Goal: Obtain resource: Download file/media

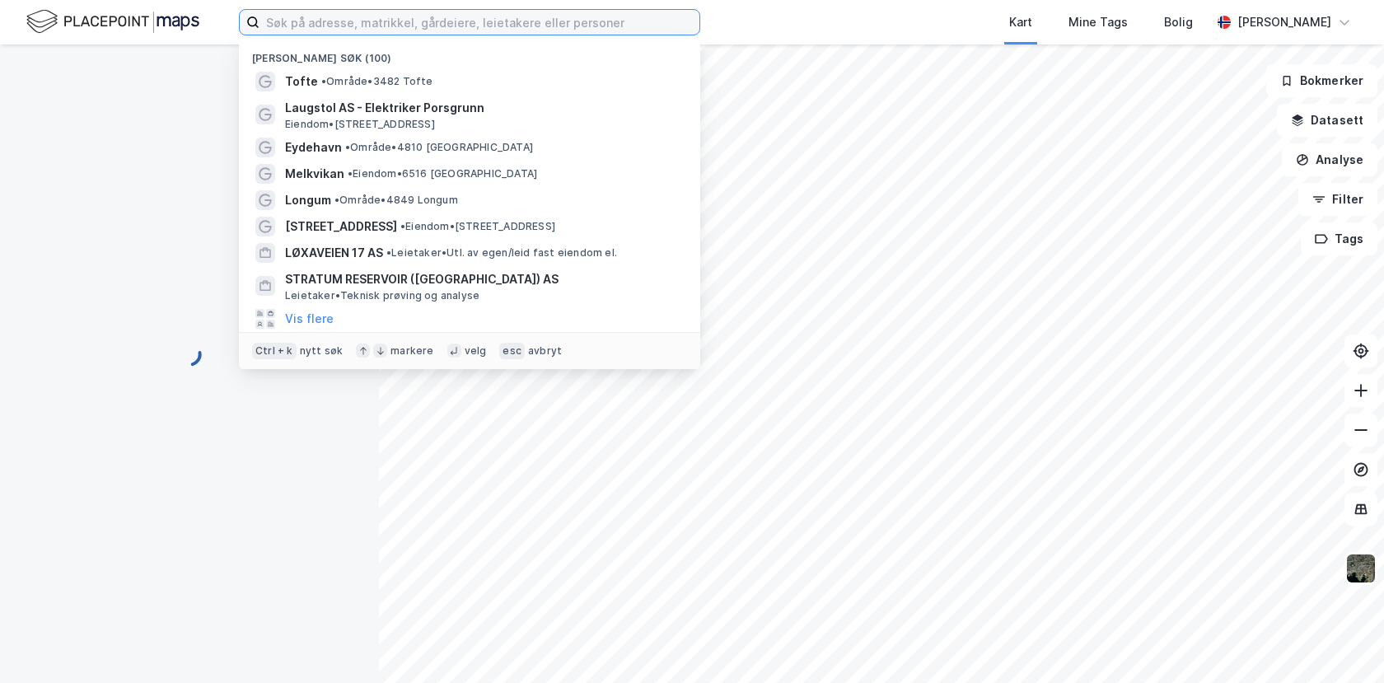
click at [311, 26] on input at bounding box center [480, 22] width 440 height 25
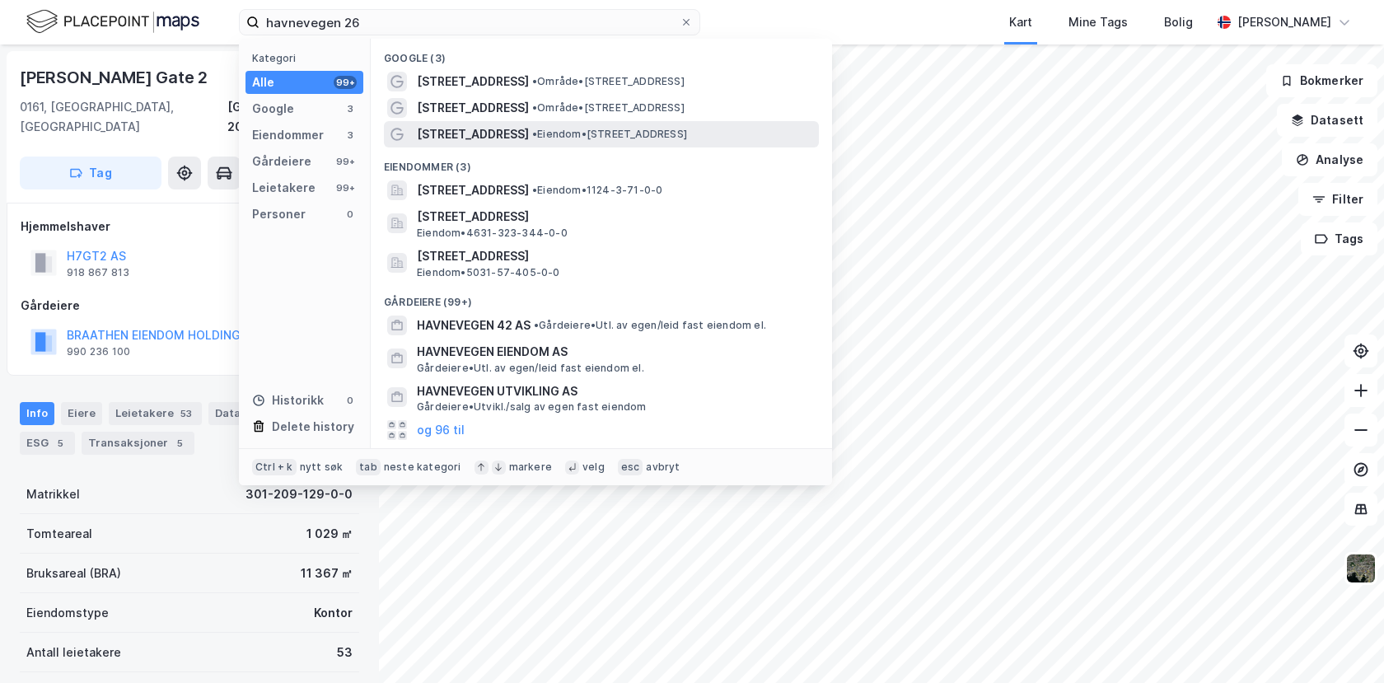
click at [466, 129] on span "[STREET_ADDRESS]" at bounding box center [473, 134] width 112 height 20
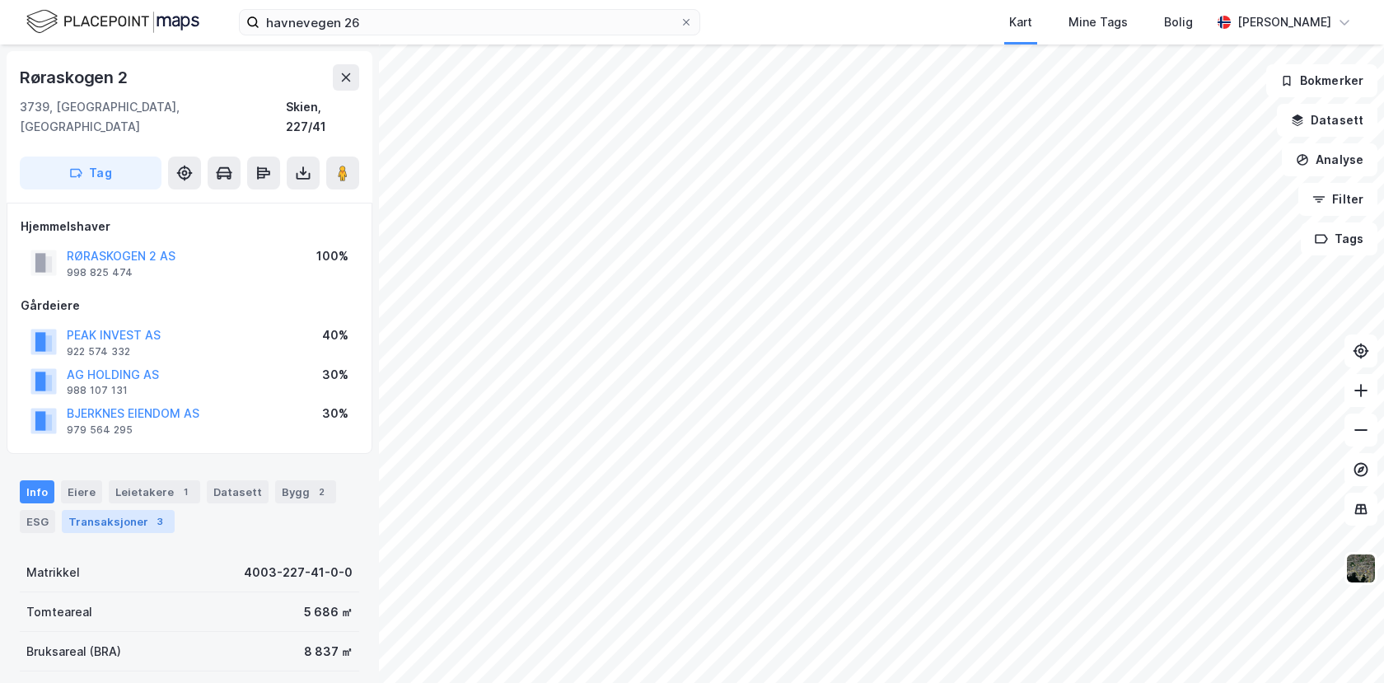
click at [115, 510] on div "Transaksjoner 3" at bounding box center [118, 521] width 113 height 23
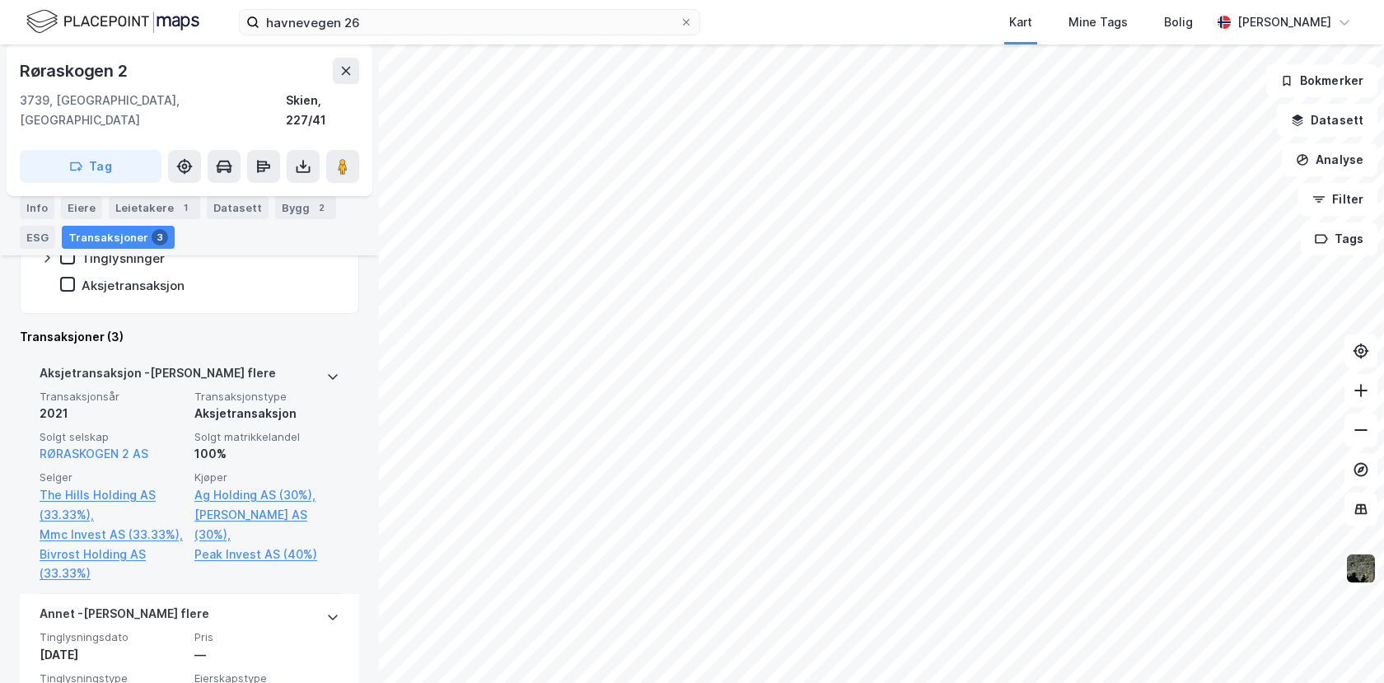
scroll to position [571, 0]
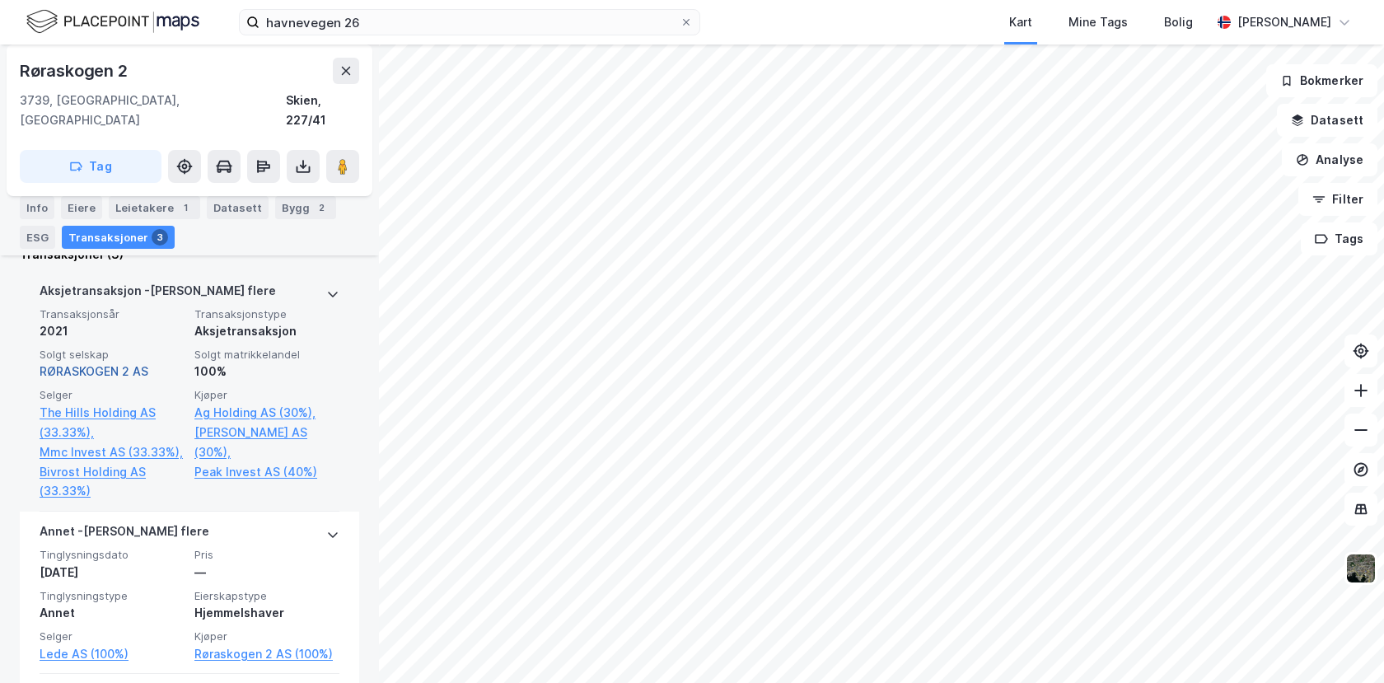
click at [95, 364] on link "RØRASKOGEN 2 AS" at bounding box center [94, 371] width 109 height 14
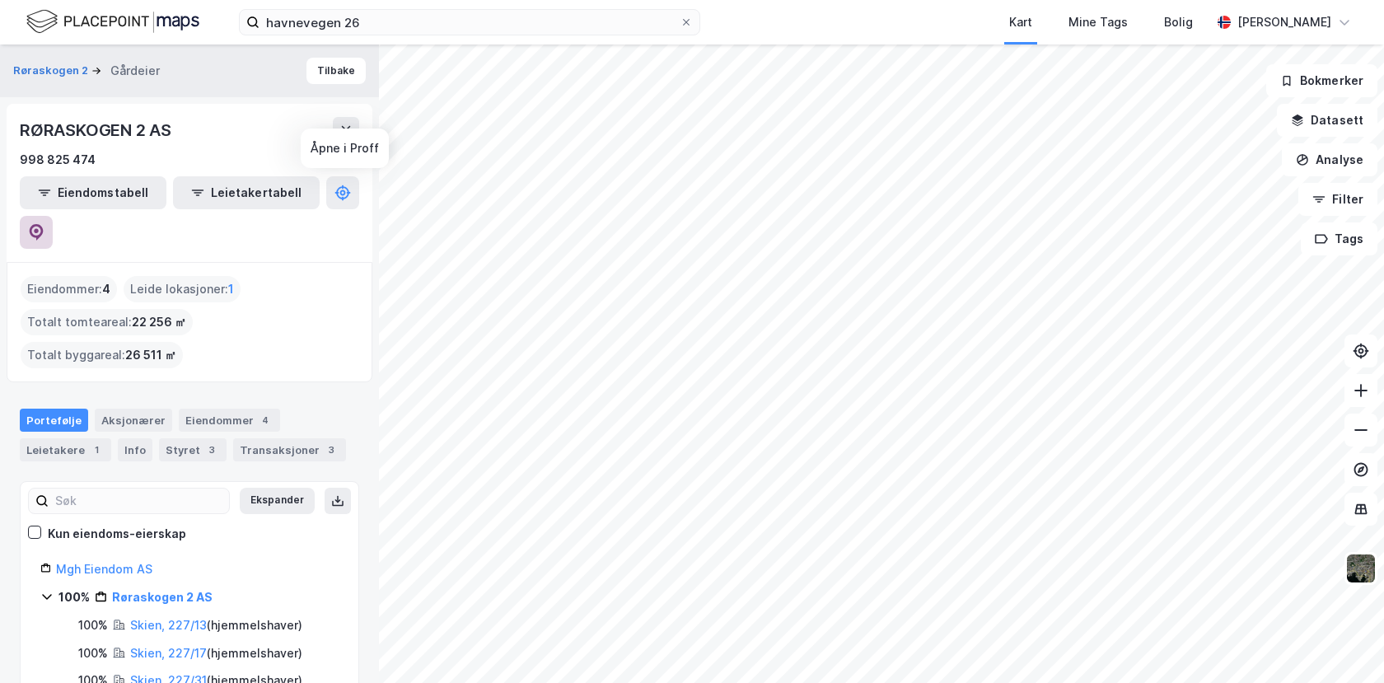
click at [44, 224] on icon at bounding box center [37, 232] width 14 height 16
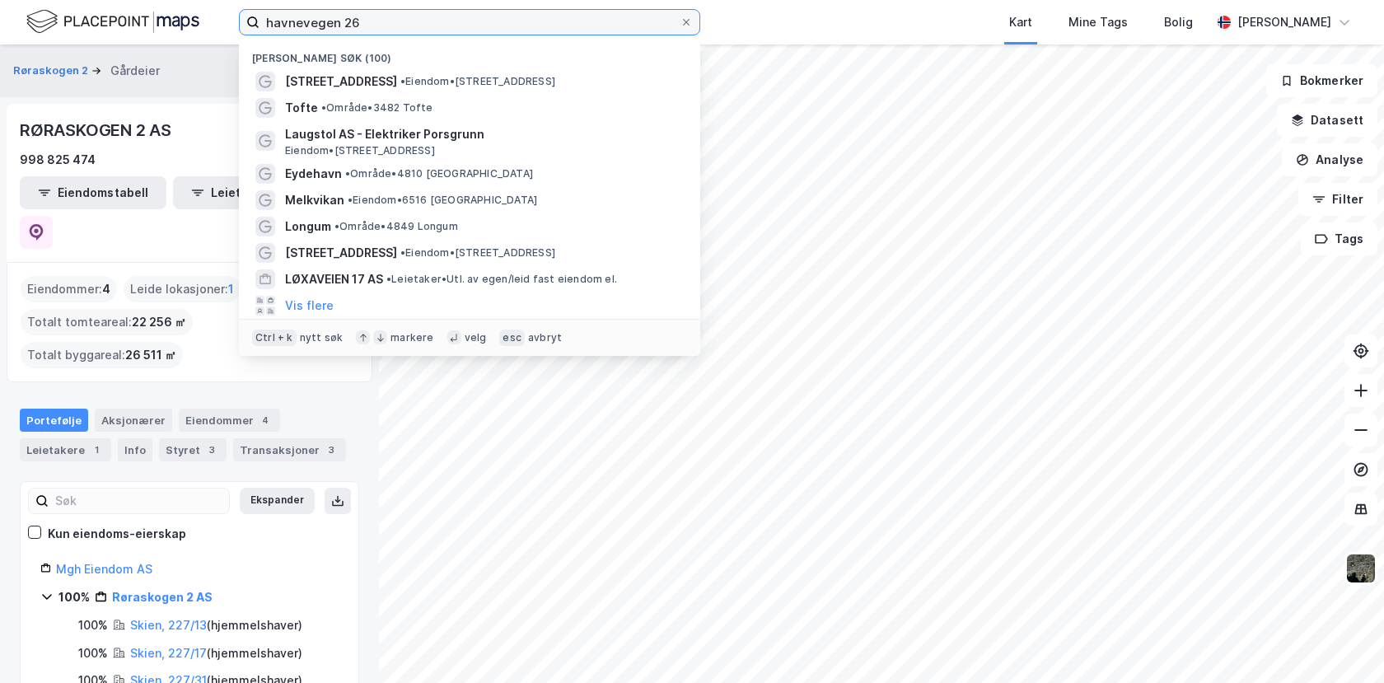
click at [310, 27] on input "havnevegen 26" at bounding box center [470, 22] width 420 height 25
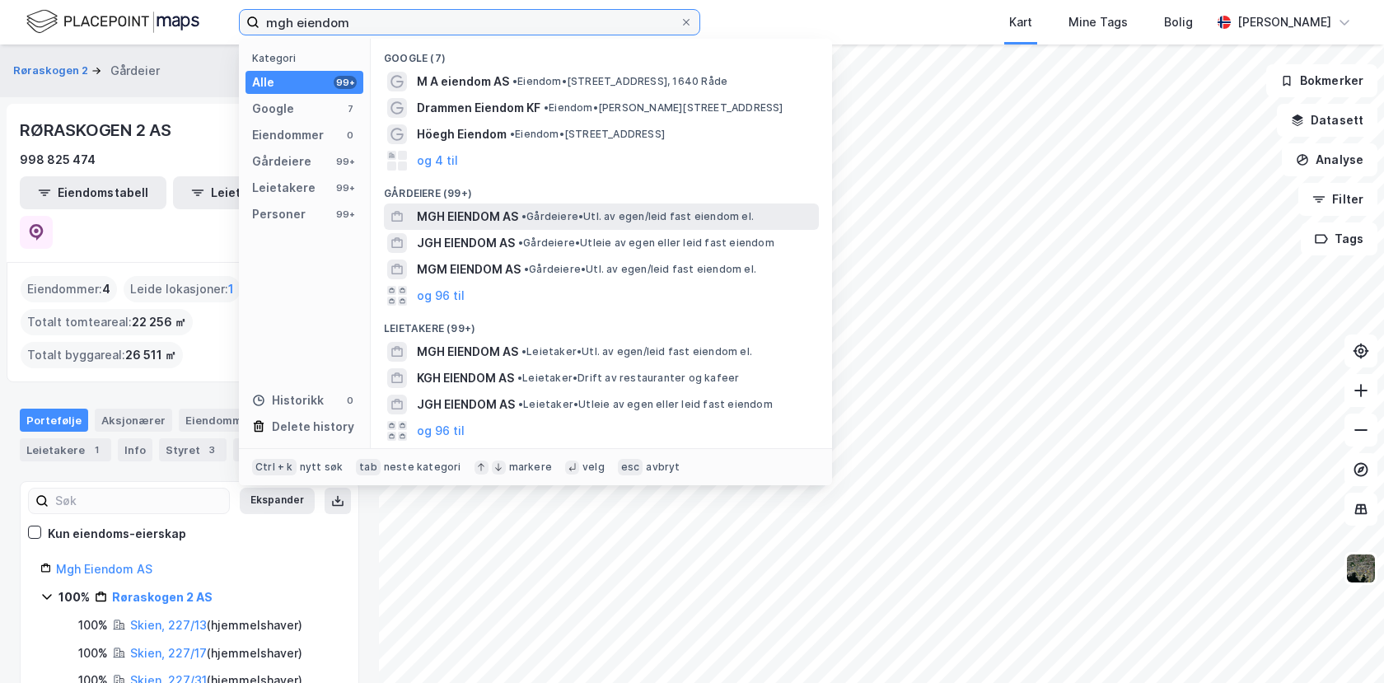
type input "mgh eiendom"
click at [426, 218] on span "MGH EIENDOM AS" at bounding box center [467, 217] width 101 height 20
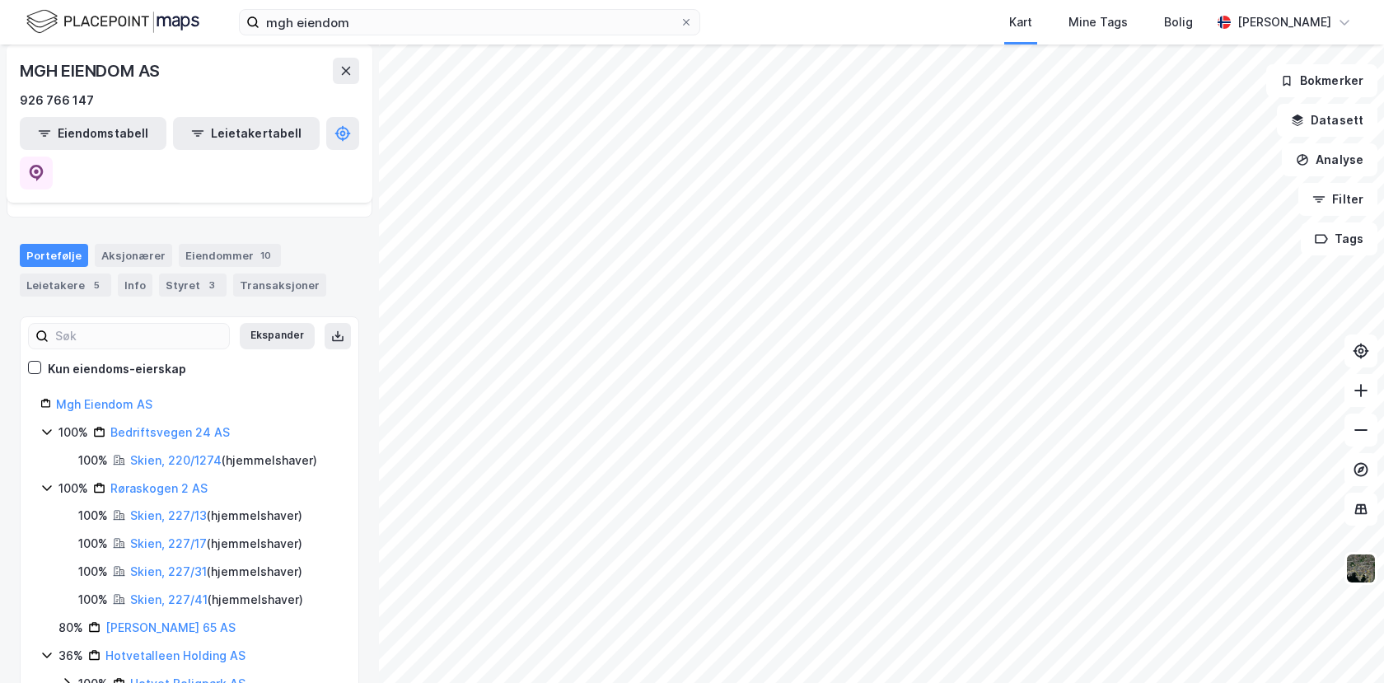
scroll to position [124, 0]
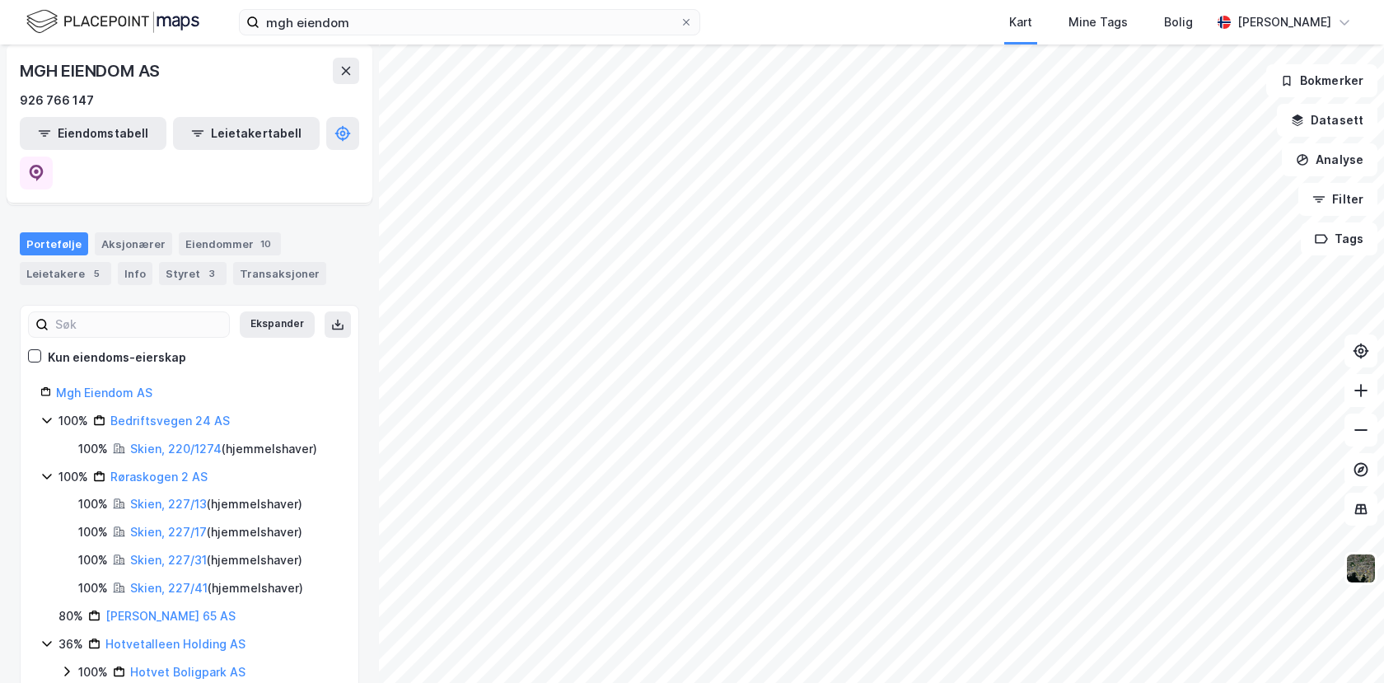
click at [160, 467] on div "Røraskogen 2 AS" at bounding box center [158, 477] width 97 height 20
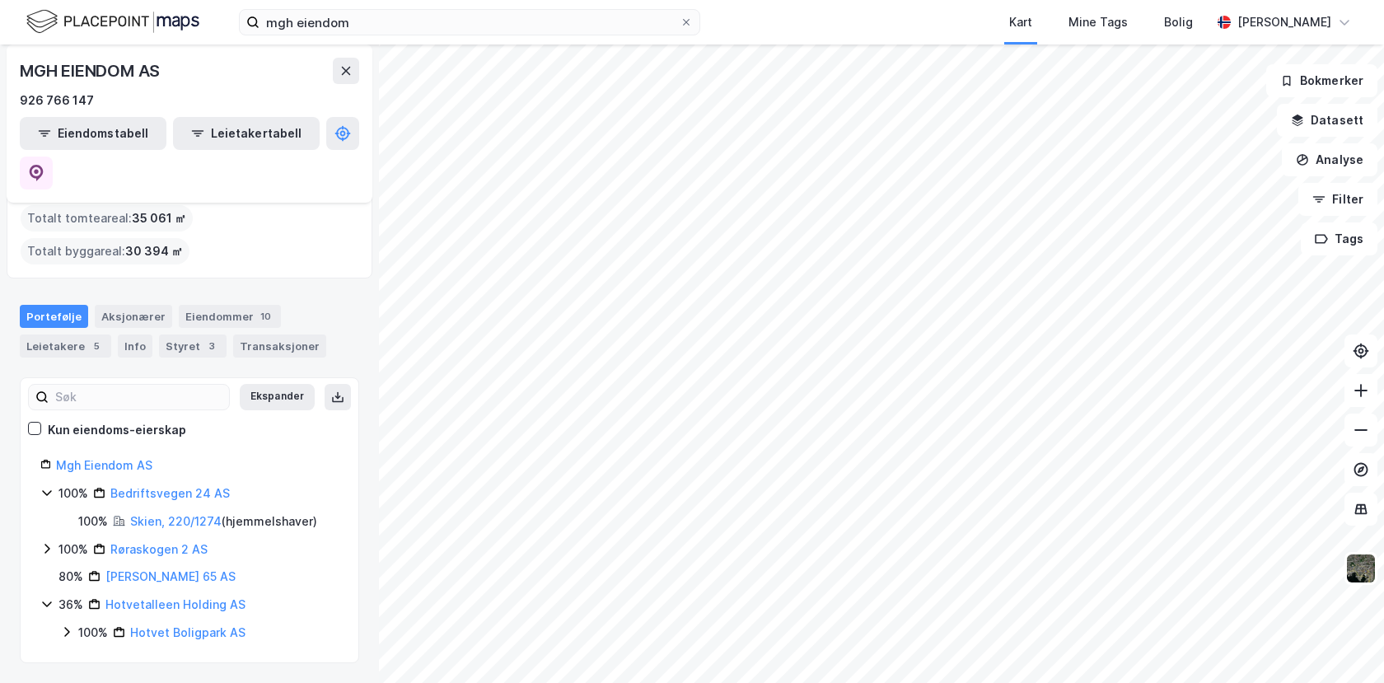
scroll to position [12, 0]
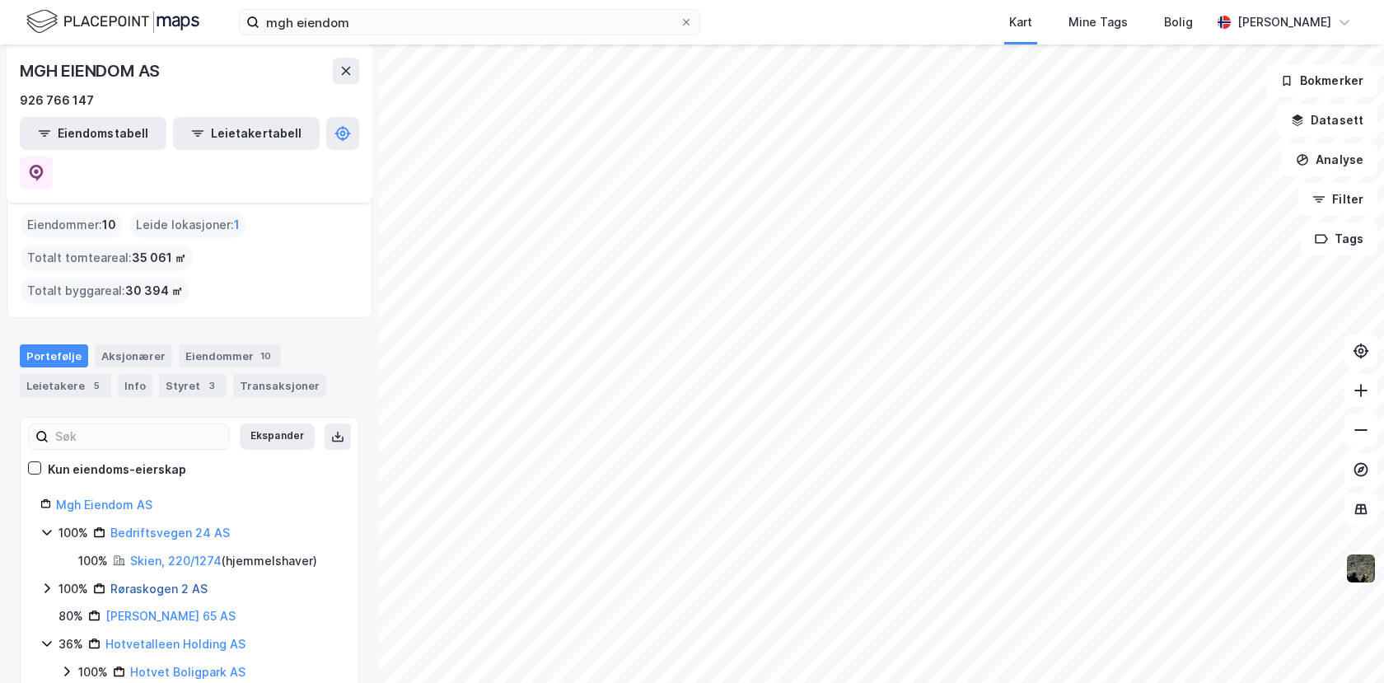
click at [147, 582] on link "Røraskogen 2 AS" at bounding box center [158, 589] width 97 height 14
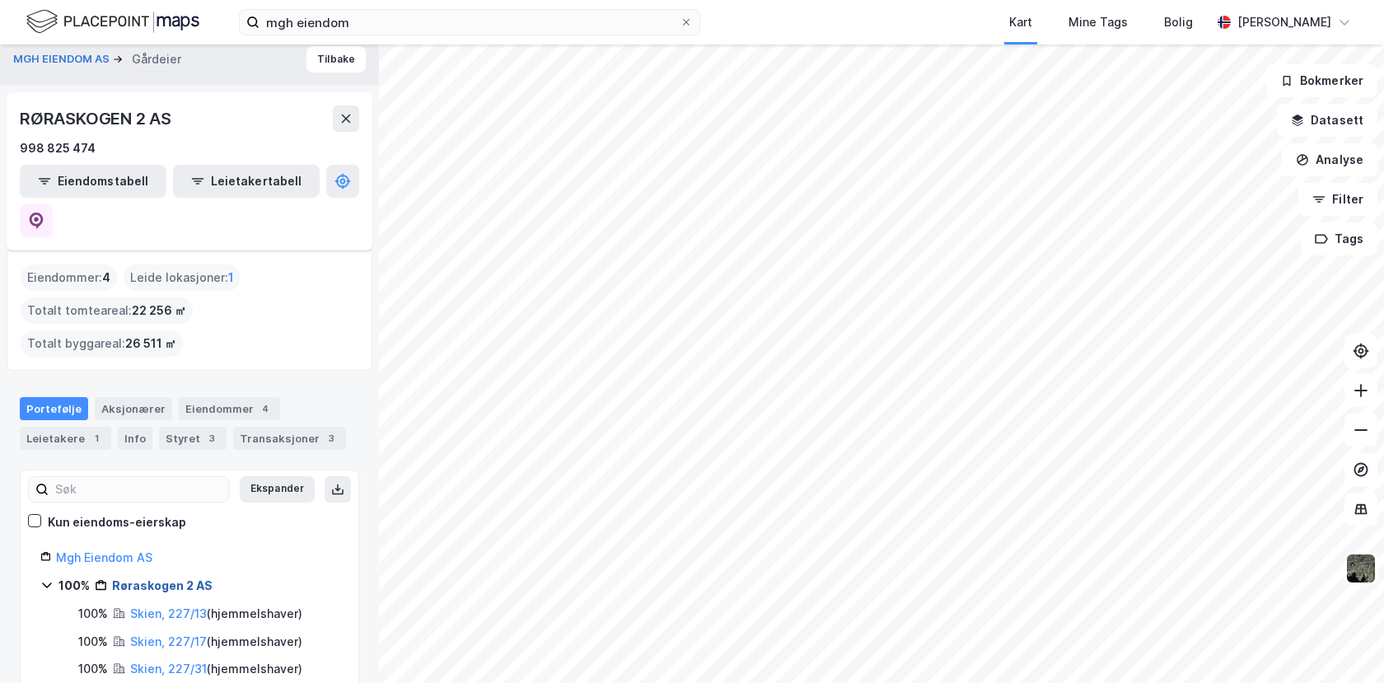
scroll to position [64, 0]
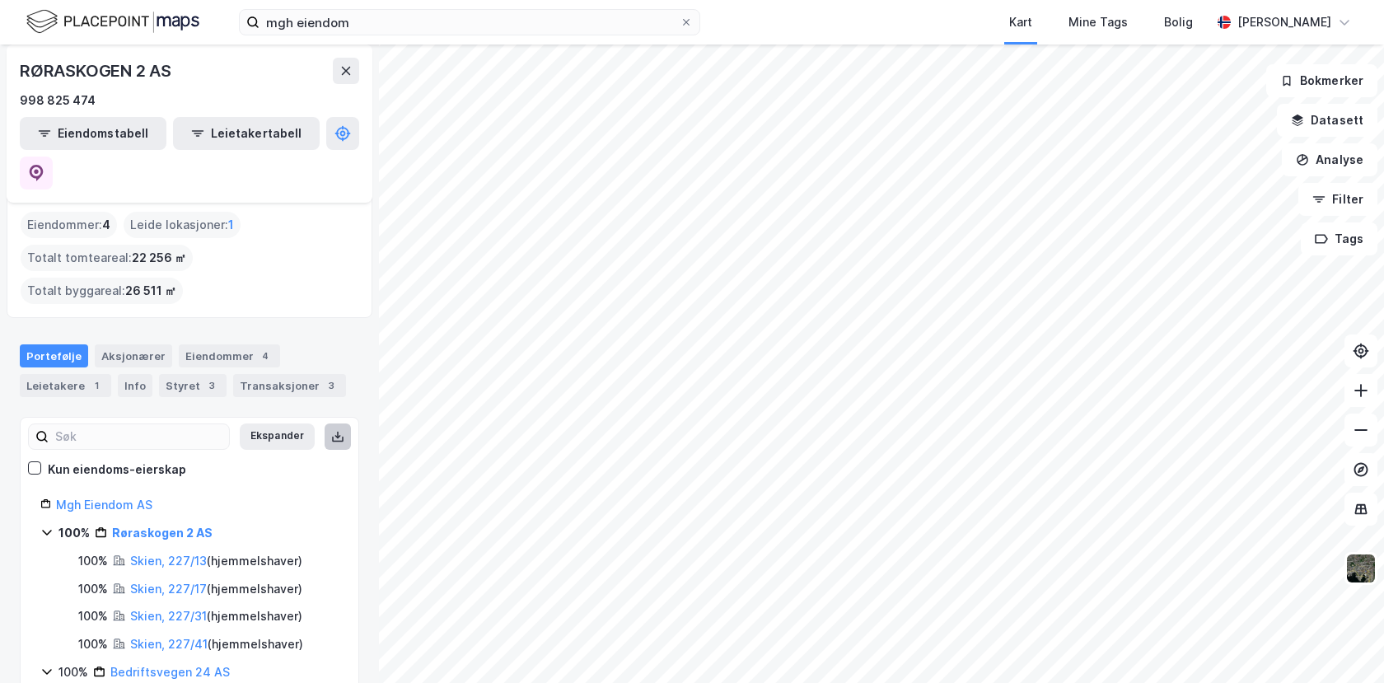
click at [331, 430] on icon at bounding box center [337, 436] width 13 height 13
click at [127, 344] on div "Aksjonærer" at bounding box center [133, 355] width 77 height 23
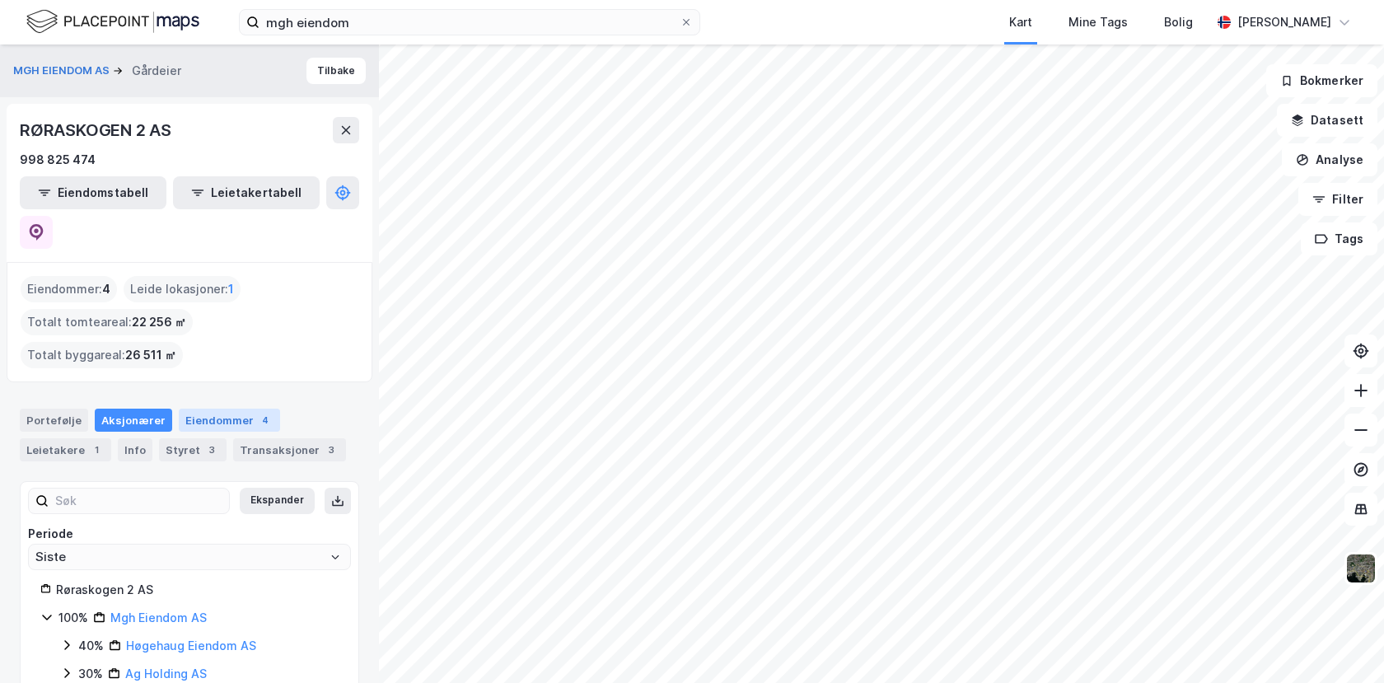
click at [199, 409] on div "Eiendommer 4" at bounding box center [229, 420] width 101 height 23
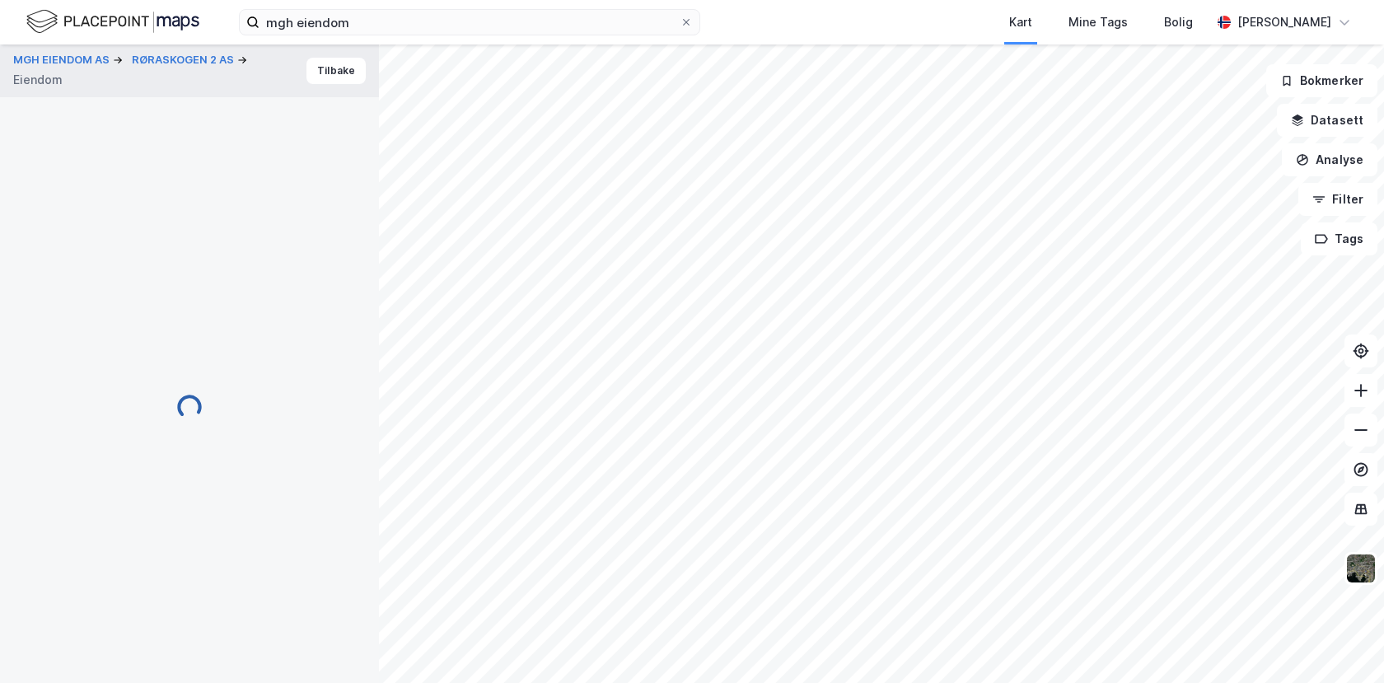
scroll to position [212, 0]
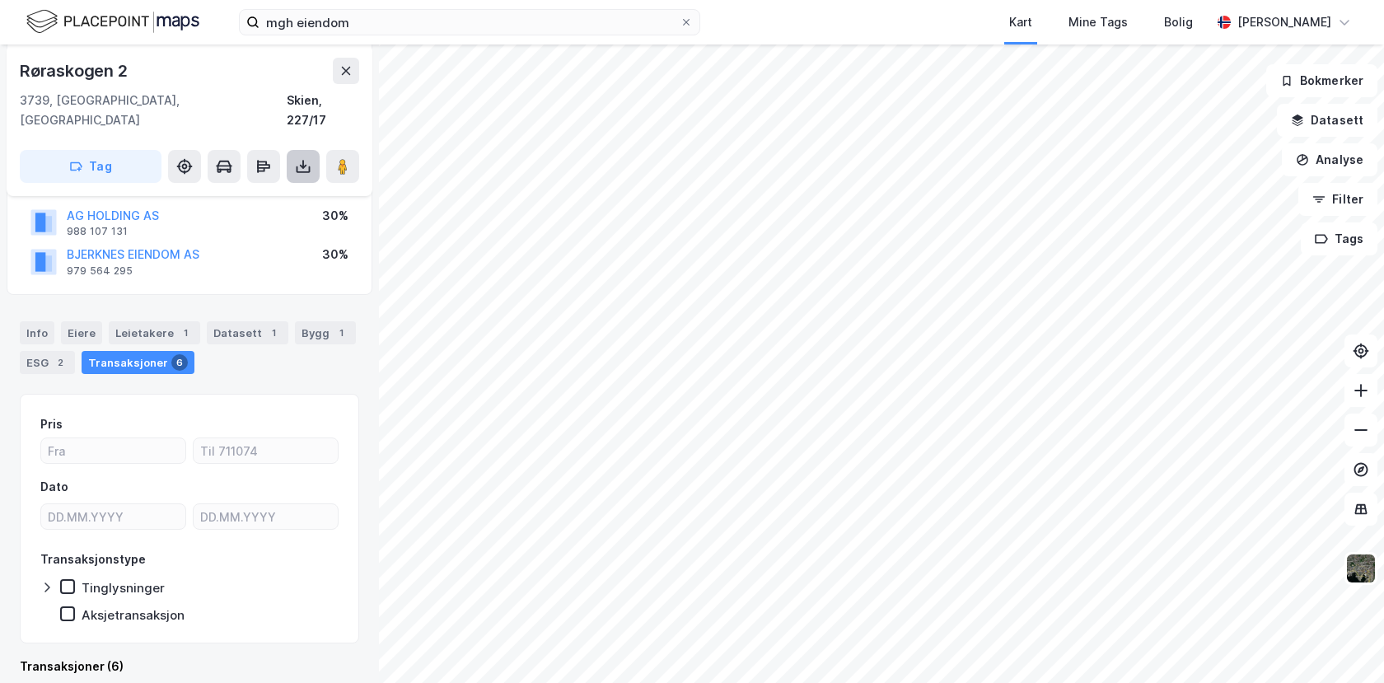
click at [303, 160] on icon at bounding box center [303, 164] width 2 height 9
click at [241, 193] on div "Last ned grunnbok" at bounding box center [222, 199] width 96 height 13
click at [261, 219] on div "Last ned matrikkelrapport" at bounding box center [242, 225] width 136 height 13
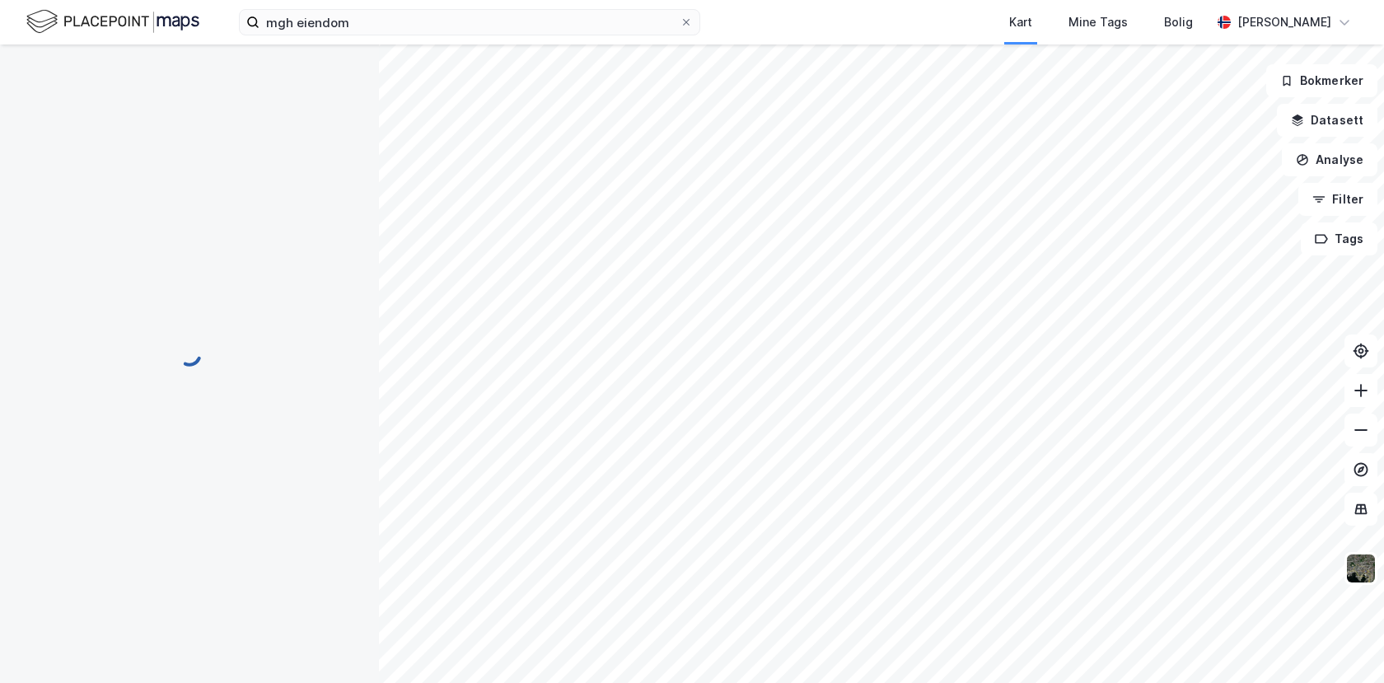
scroll to position [56, 0]
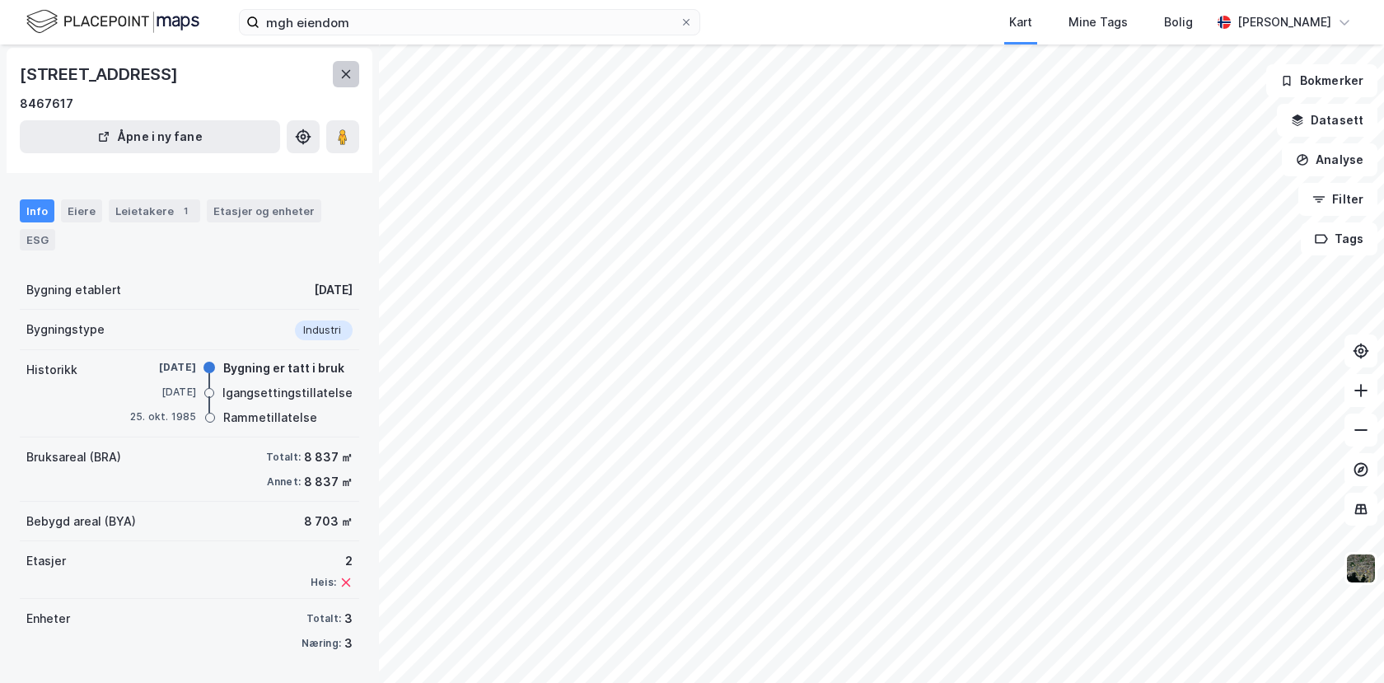
click at [341, 66] on button at bounding box center [346, 74] width 26 height 26
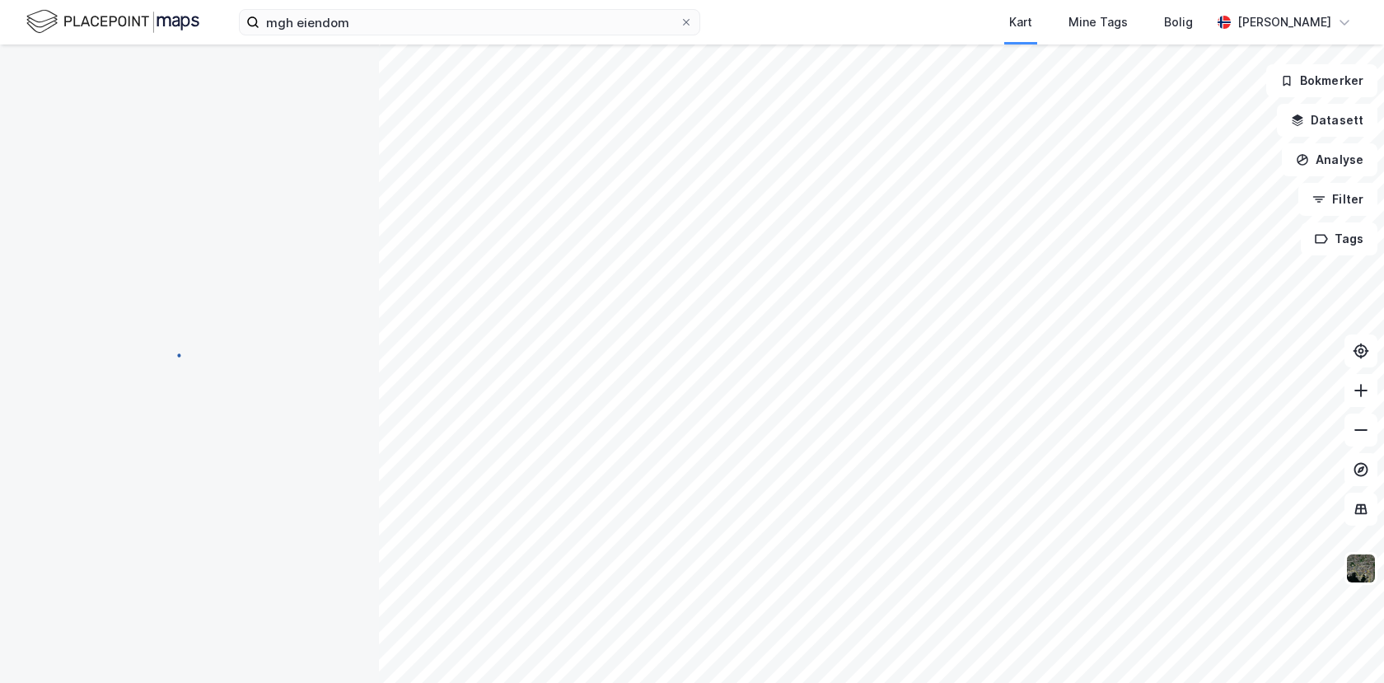
scroll to position [56, 0]
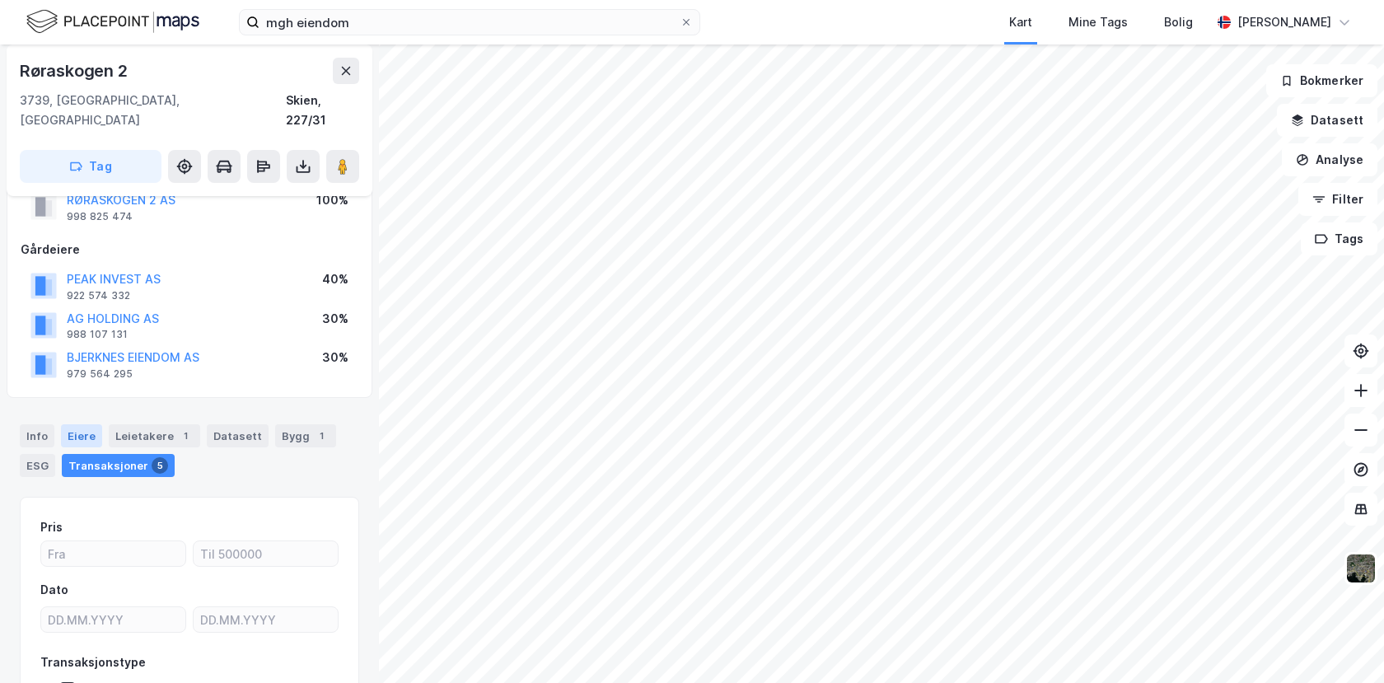
click at [82, 424] on div "Eiere" at bounding box center [81, 435] width 41 height 23
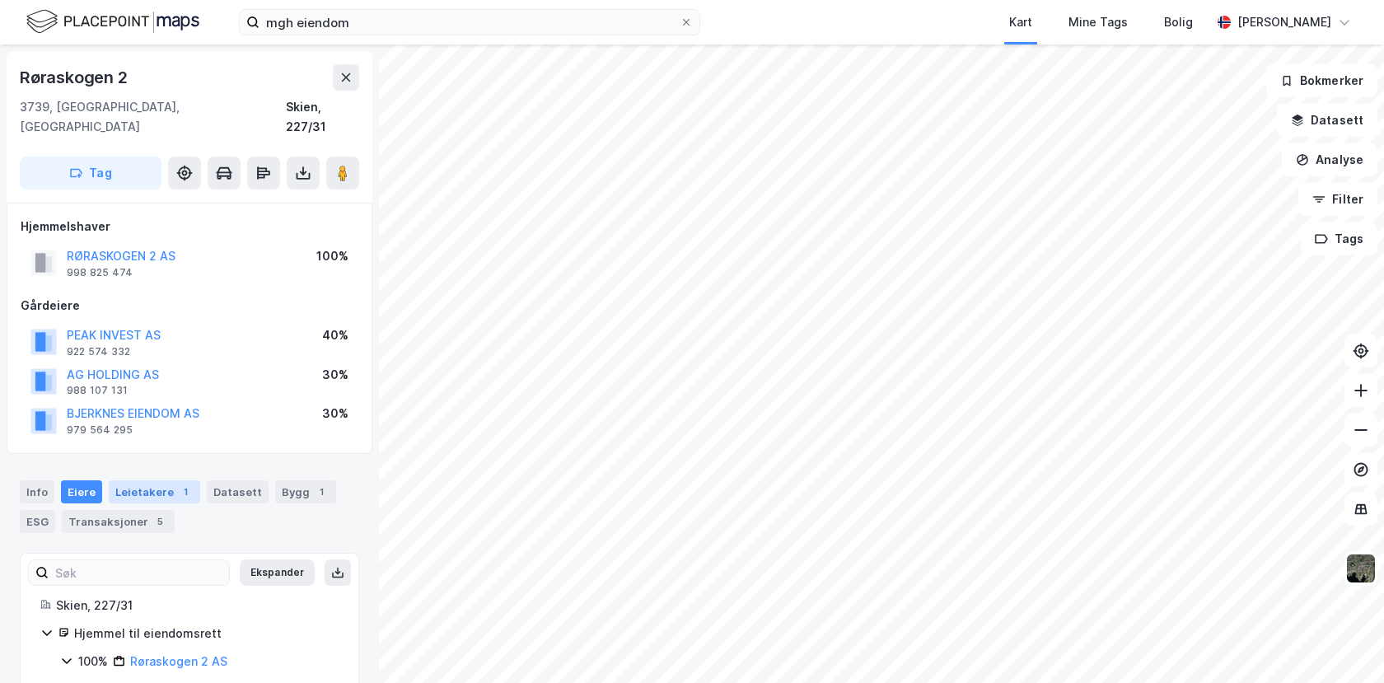
click at [143, 480] on div "Leietakere 1" at bounding box center [154, 491] width 91 height 23
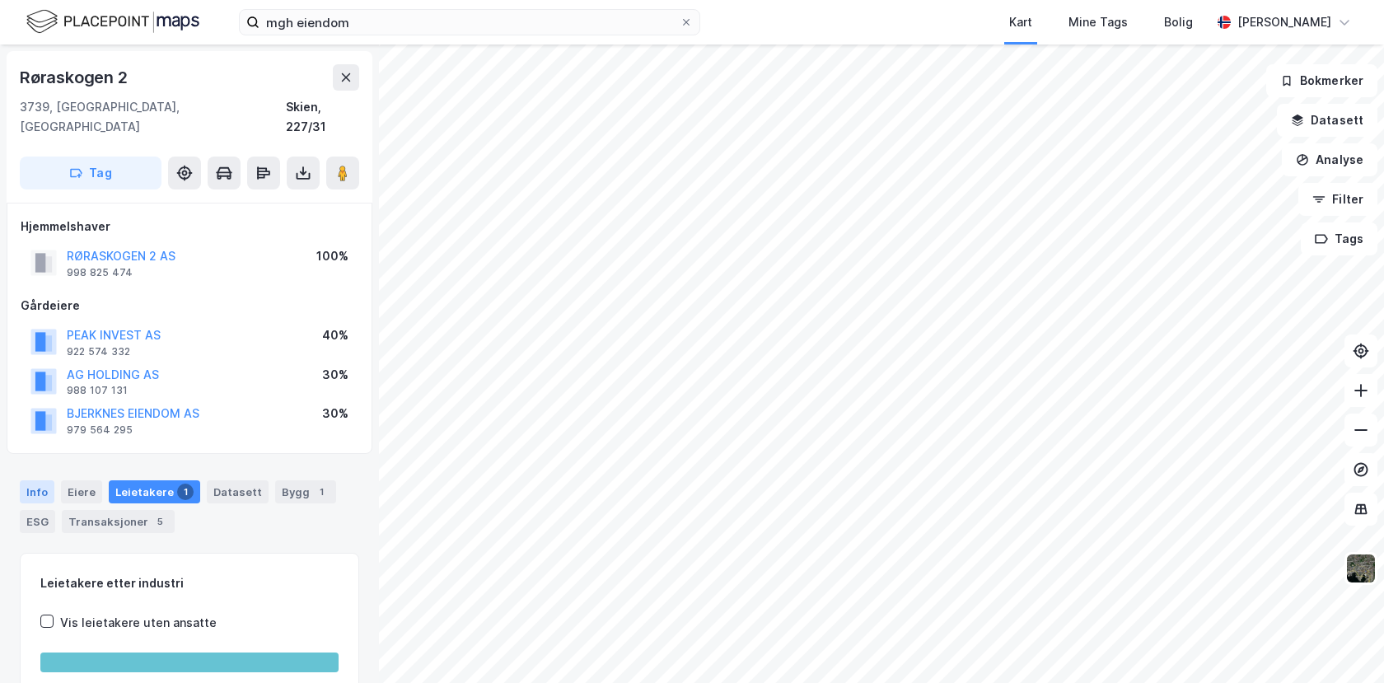
click at [49, 480] on div "Info" at bounding box center [37, 491] width 35 height 23
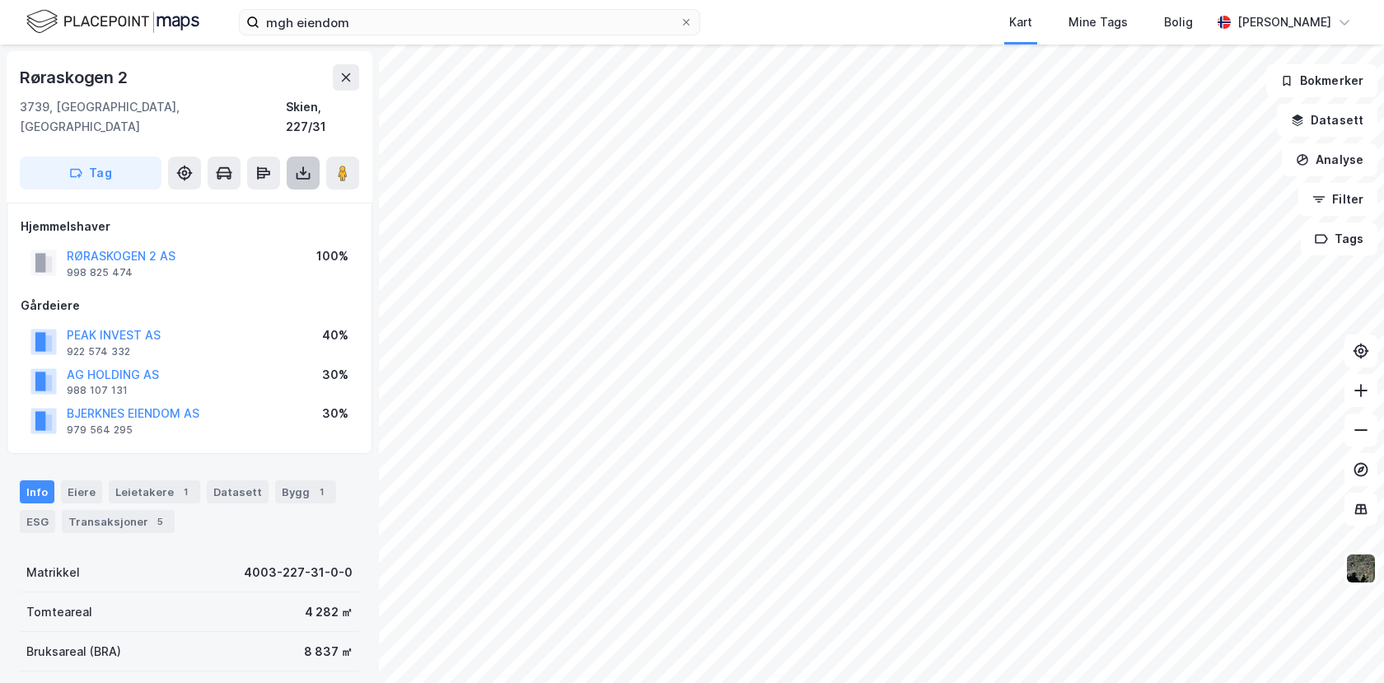
click at [297, 165] on icon at bounding box center [303, 173] width 16 height 16
click at [264, 199] on div "Last ned grunnbok" at bounding box center [222, 205] width 96 height 13
